Goal: Check status: Check status

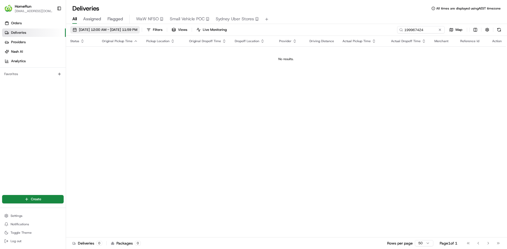
drag, startPoint x: 0, startPoint y: 0, endPoint x: 133, endPoint y: 30, distance: 136.0
click at [133, 30] on span "[DATE] 12:00 AM - [DATE] 11:59 PM" at bounding box center [108, 29] width 58 height 5
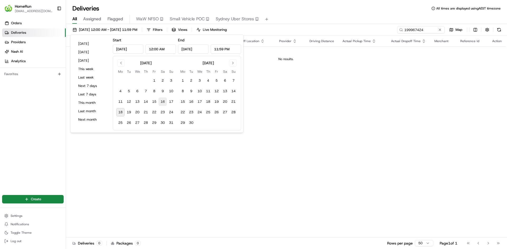
click at [162, 101] on button "16" at bounding box center [162, 102] width 8 height 8
type input "[DATE]"
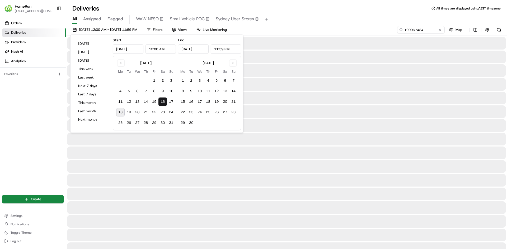
click at [119, 111] on button "18" at bounding box center [120, 112] width 8 height 8
type input "[DATE]"
click at [411, 28] on input "199967424" at bounding box center [412, 29] width 63 height 7
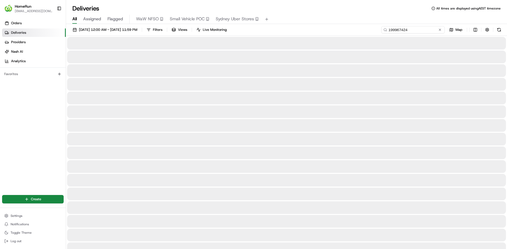
paste input "262999012"
type input "262999012"
click at [499, 29] on button at bounding box center [498, 29] width 7 height 7
